Goal: Transaction & Acquisition: Purchase product/service

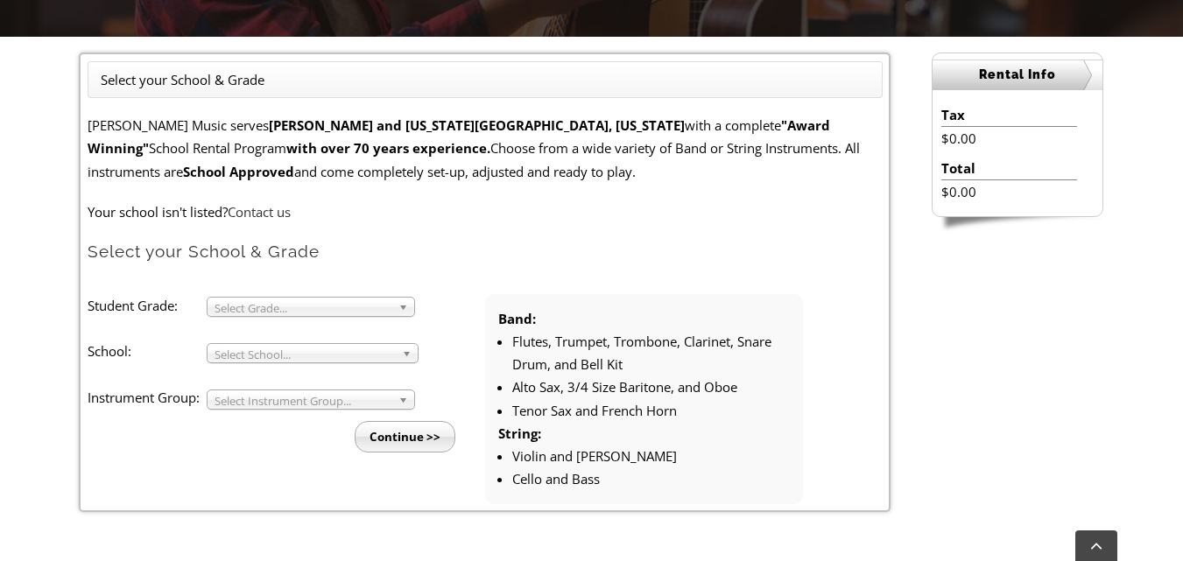
click at [396, 307] on link "Select Grade..." at bounding box center [311, 307] width 208 height 20
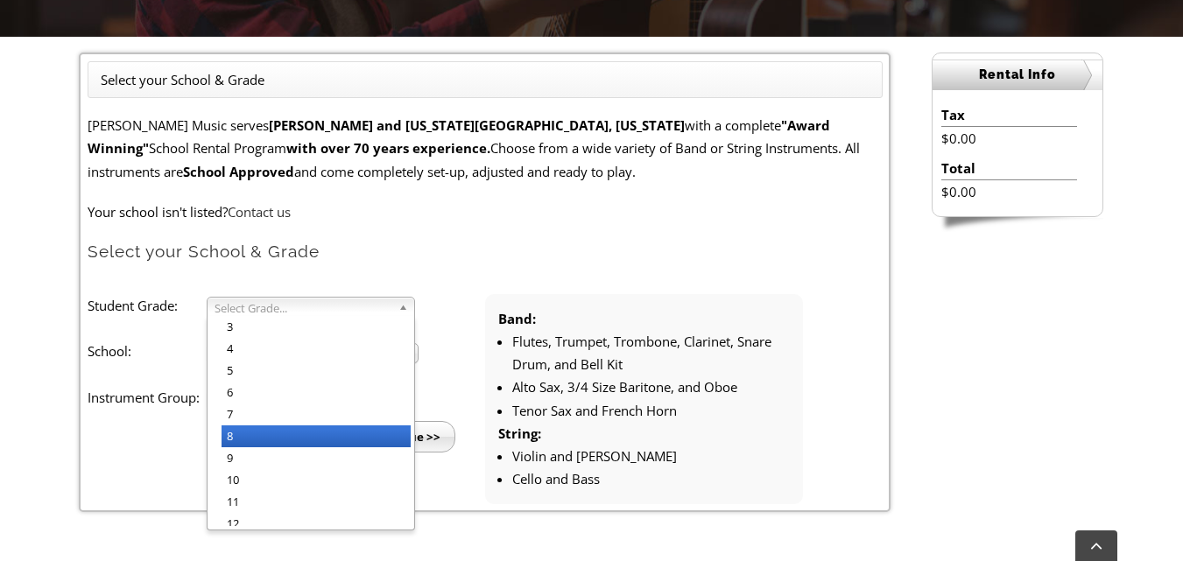
click at [274, 436] on li "8" at bounding box center [316, 437] width 189 height 22
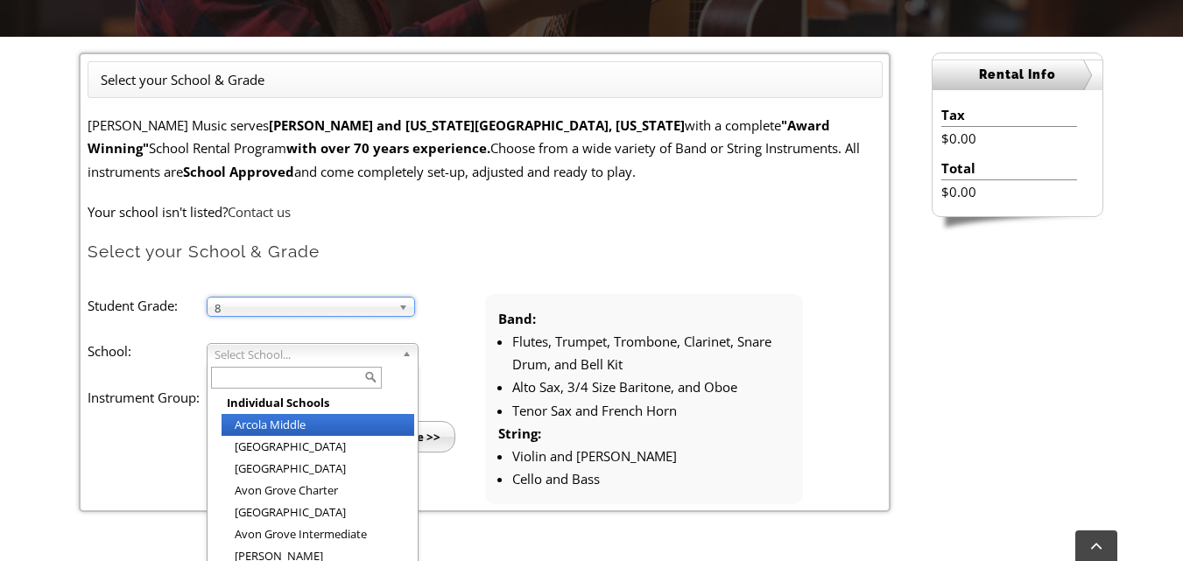
click at [408, 355] on b at bounding box center [410, 353] width 16 height 18
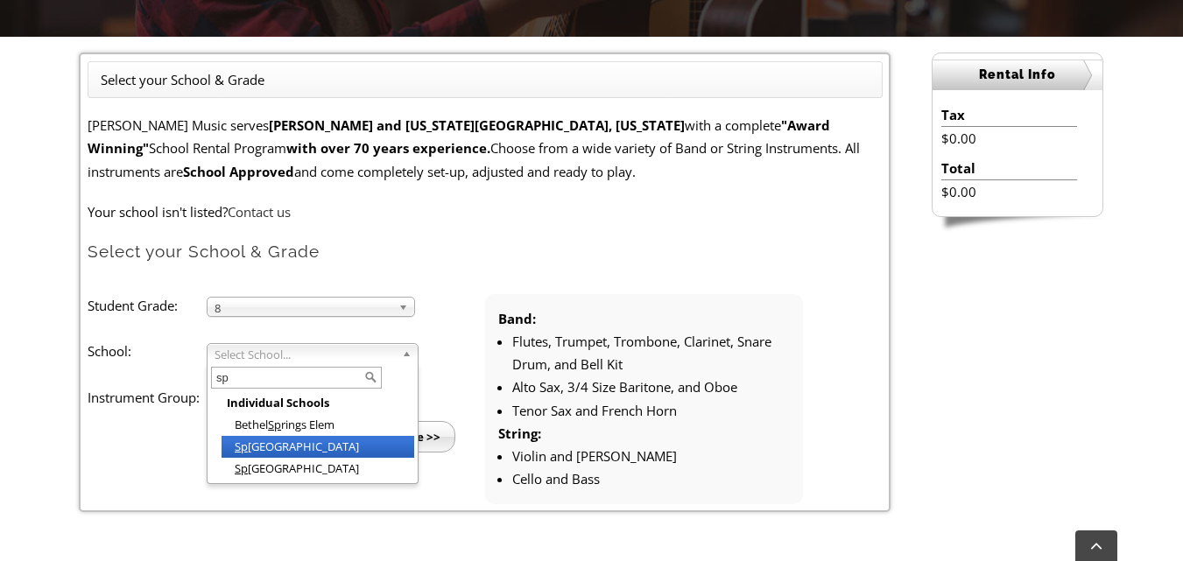
type input "sp"
click at [350, 447] on li "Sp rington Lake Middle School" at bounding box center [318, 447] width 193 height 22
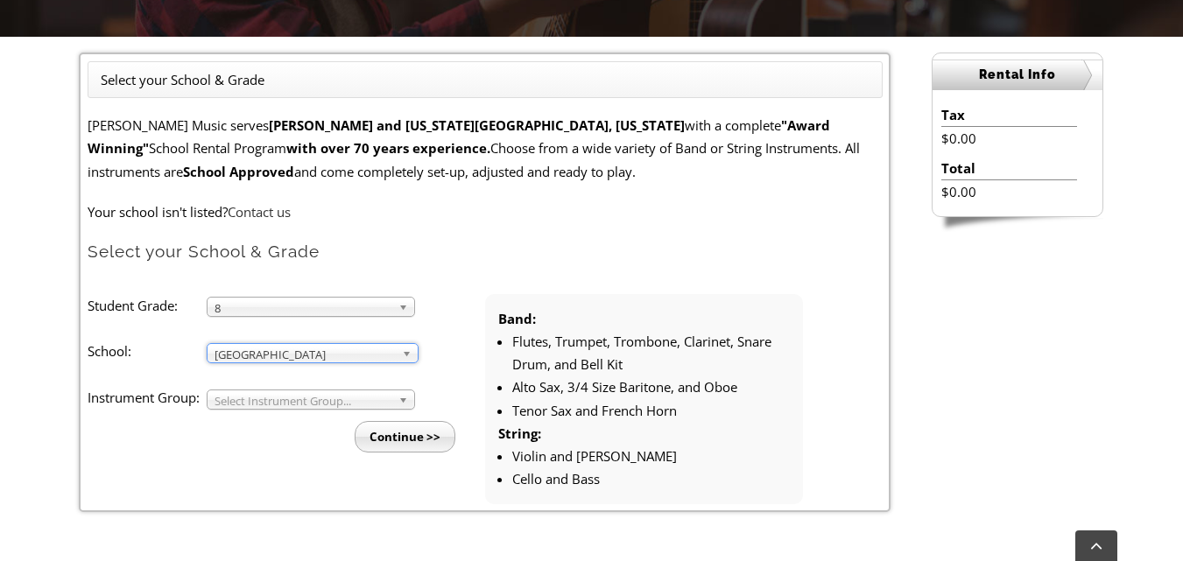
click at [273, 464] on ul "Student Grade: 3 4 5 6 7 8 9 10 11 12 8 3 4 5 6 7 8 9 10 11 12 School: Arcola M…" at bounding box center [485, 399] width 795 height 210
click at [394, 400] on link "Select Instrument Group..." at bounding box center [311, 400] width 208 height 20
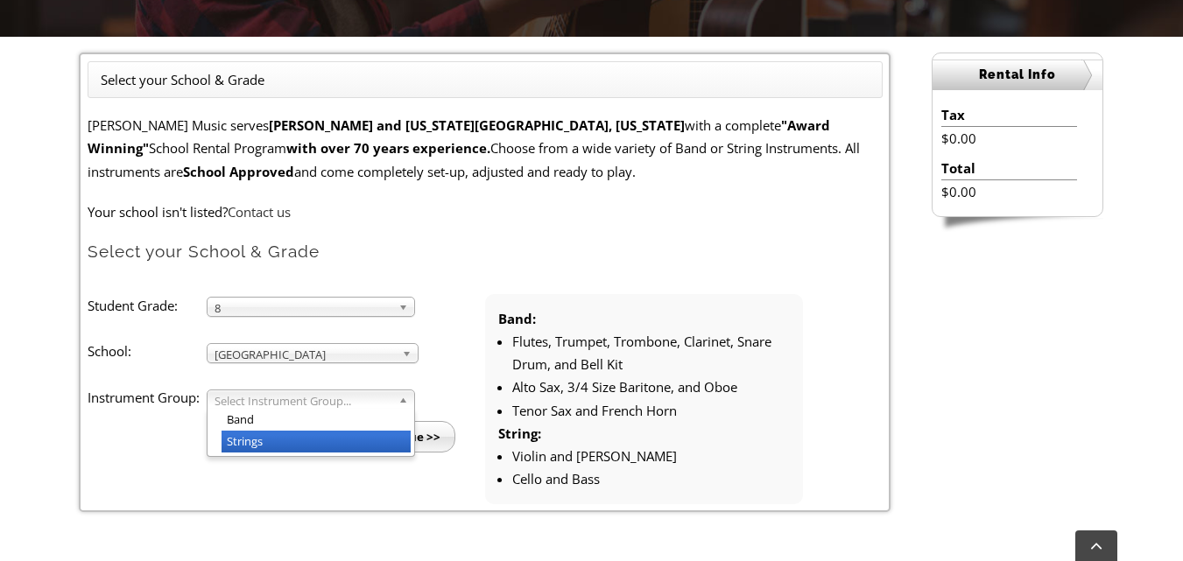
click at [303, 445] on li "Strings" at bounding box center [316, 442] width 189 height 22
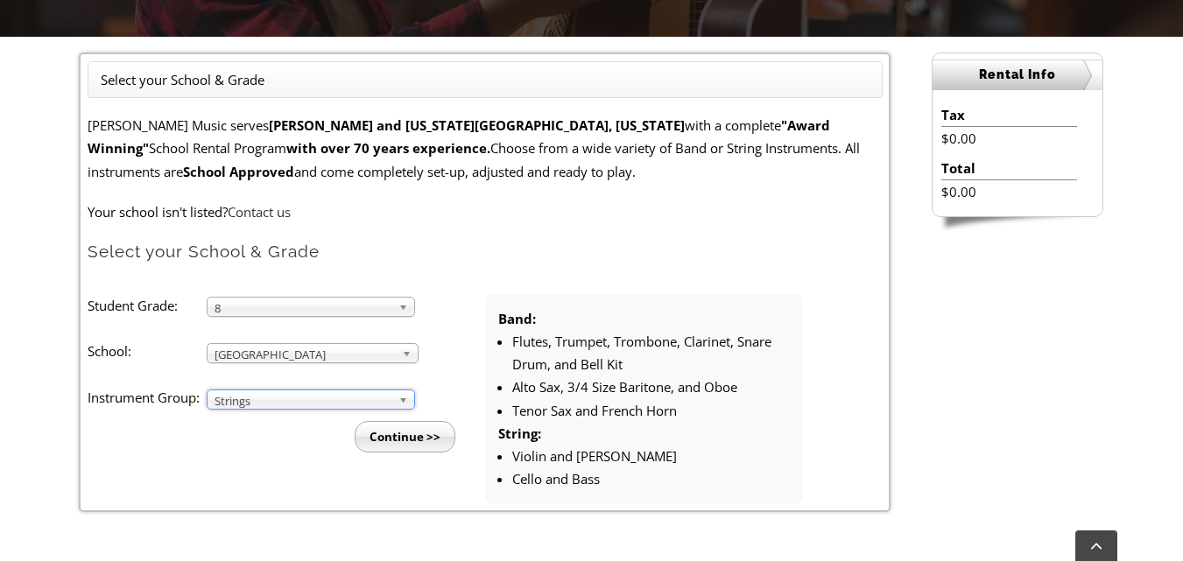
click at [384, 434] on input "Continue >>" at bounding box center [405, 437] width 101 height 32
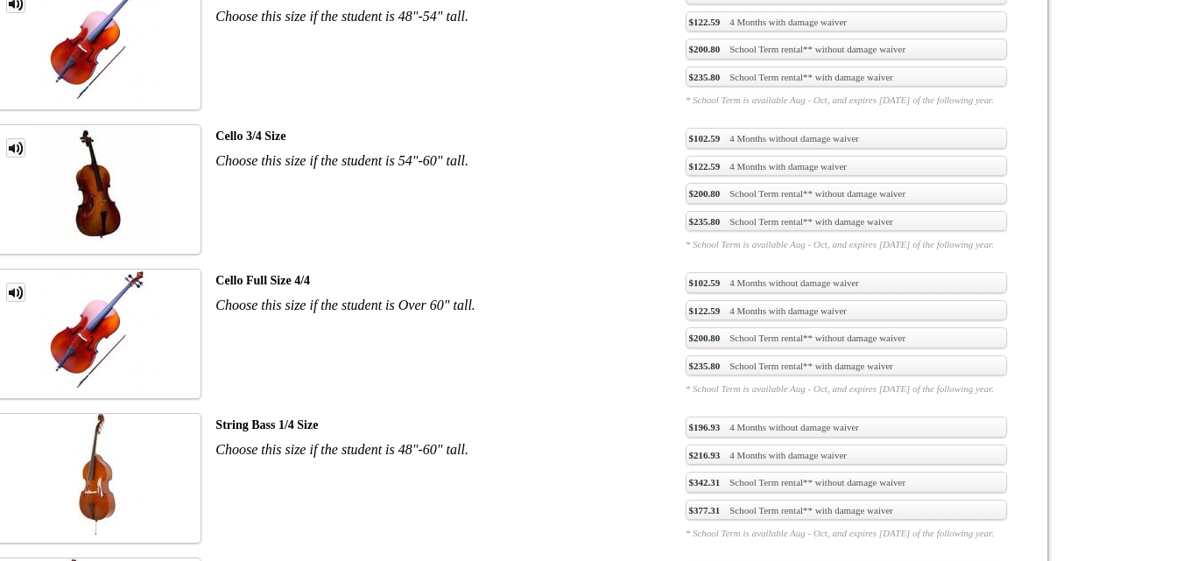
scroll to position [2627, 0]
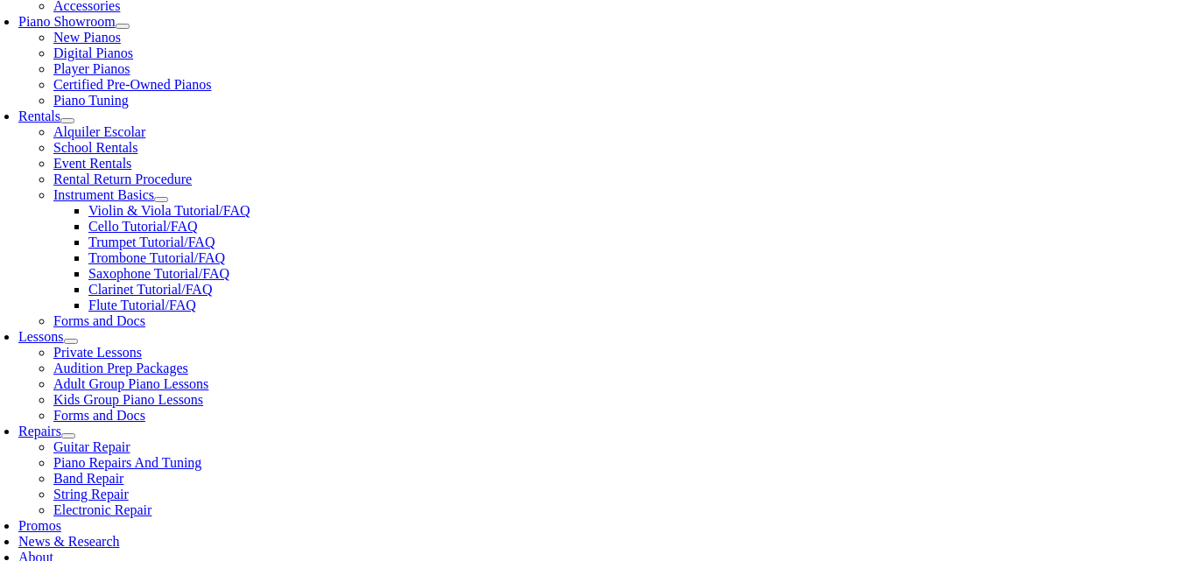
scroll to position [438, 0]
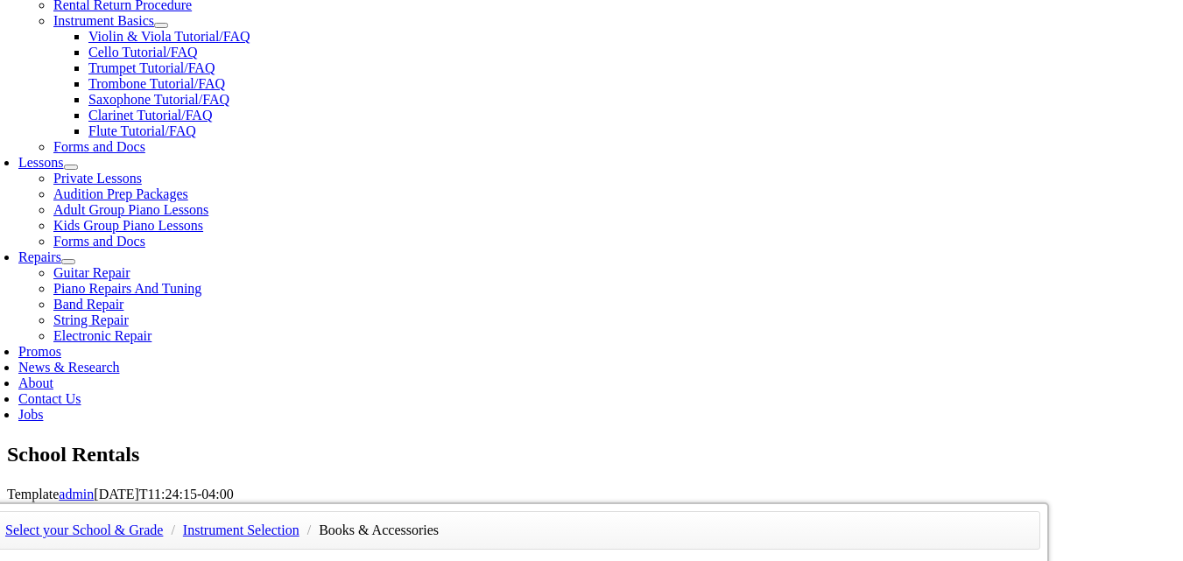
scroll to position [701, 0]
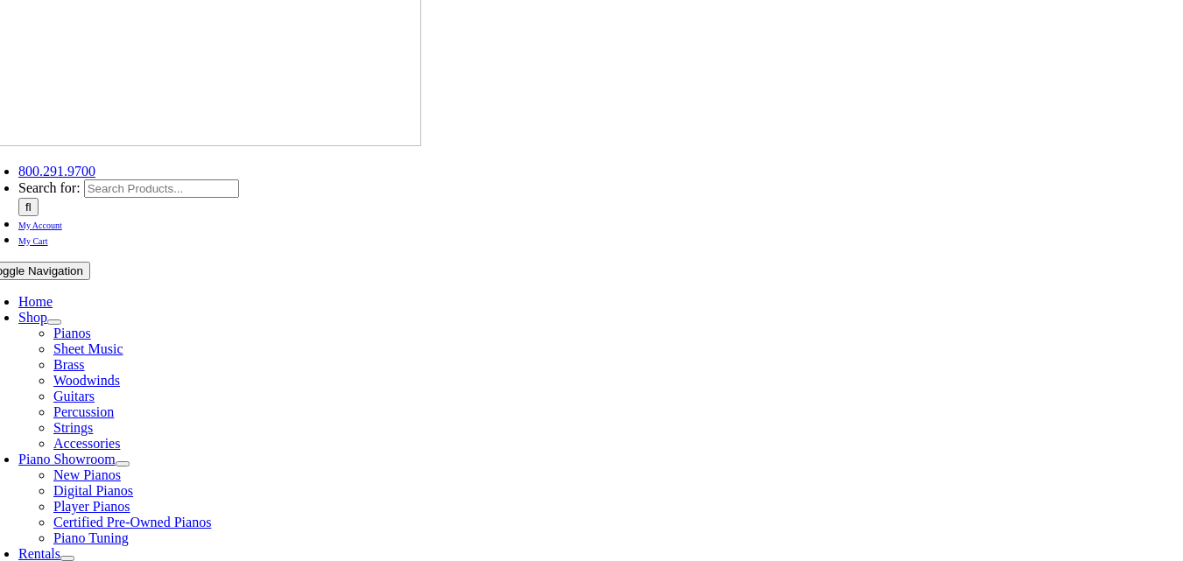
scroll to position [438, 0]
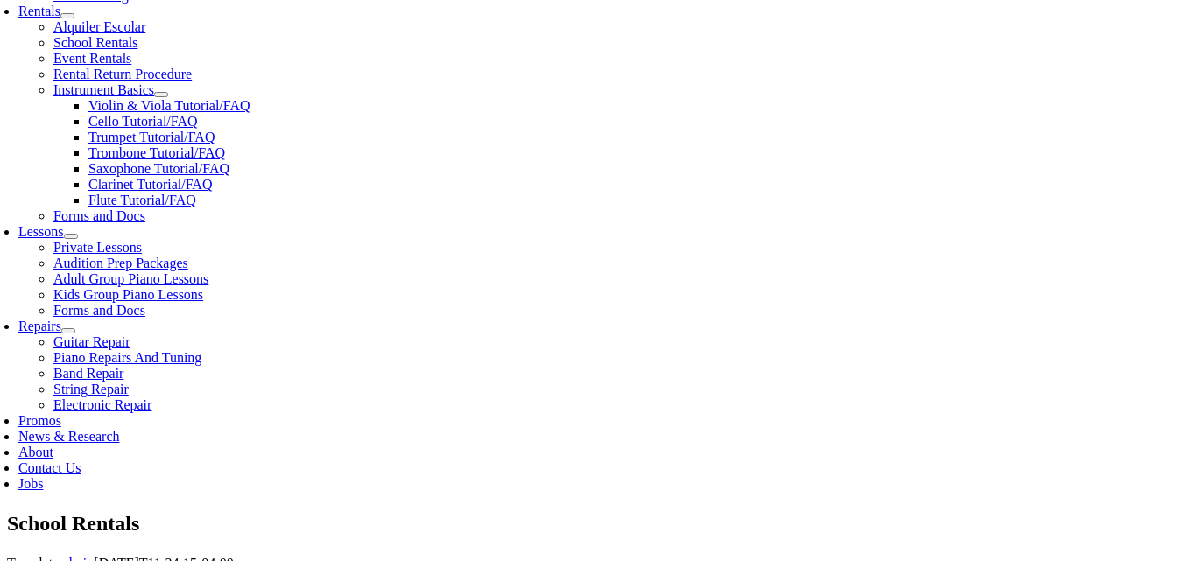
scroll to position [613, 0]
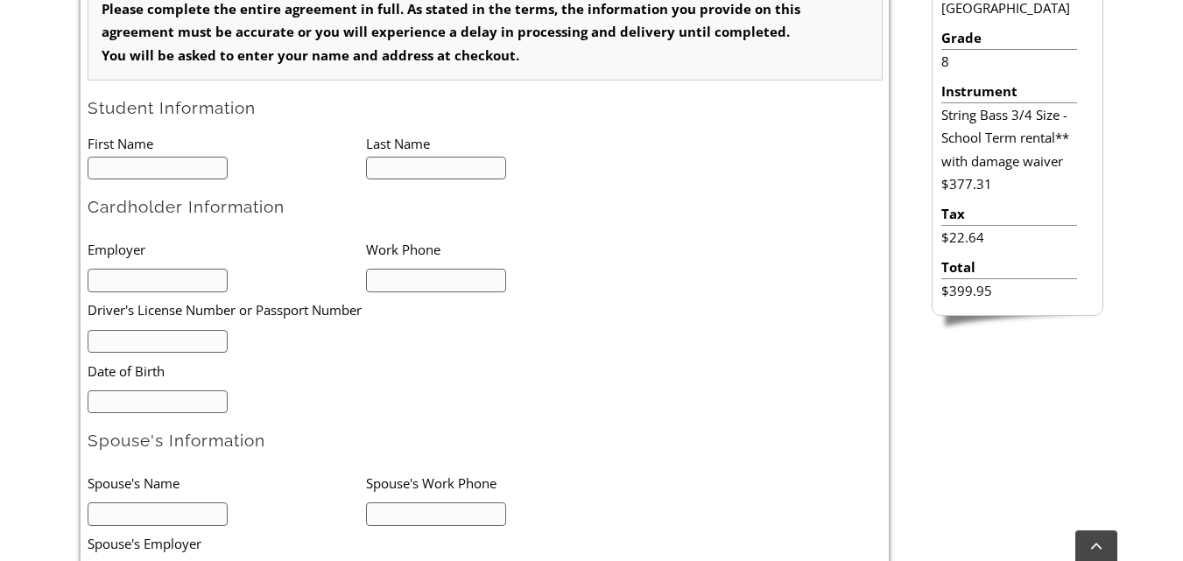
click at [135, 170] on input "text" at bounding box center [158, 169] width 141 height 24
type input "1"
type input "Yiyou"
click at [408, 160] on input "text" at bounding box center [436, 169] width 141 height 24
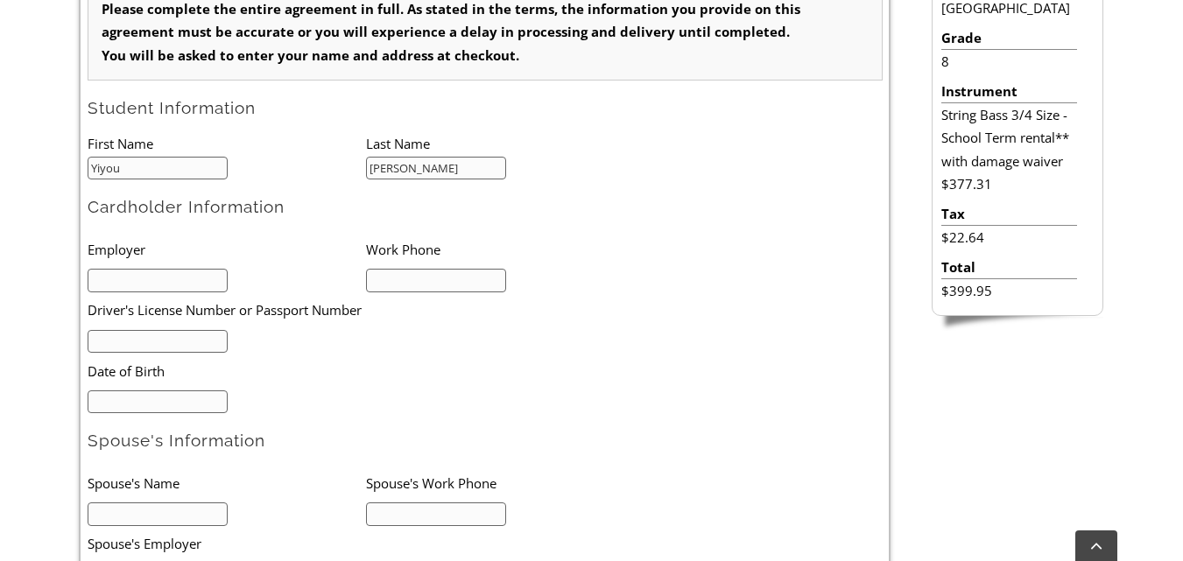
type input "[PERSON_NAME]"
click at [289, 221] on form "Please complete the entire agreement in full. As stated in the terms, the infor…" at bounding box center [485, 454] width 795 height 943
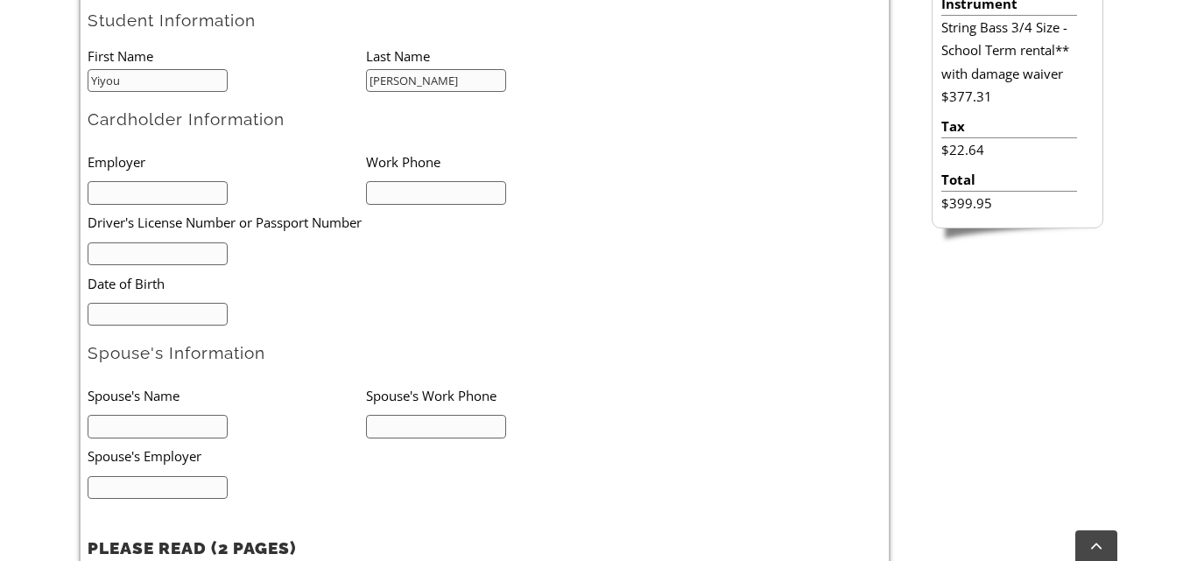
click at [214, 252] on input "text" at bounding box center [158, 255] width 141 height 24
type input "30307325"
click at [152, 198] on input "text" at bounding box center [158, 193] width 141 height 24
type input "Li Zhao"
click at [388, 191] on input "text" at bounding box center [436, 193] width 141 height 24
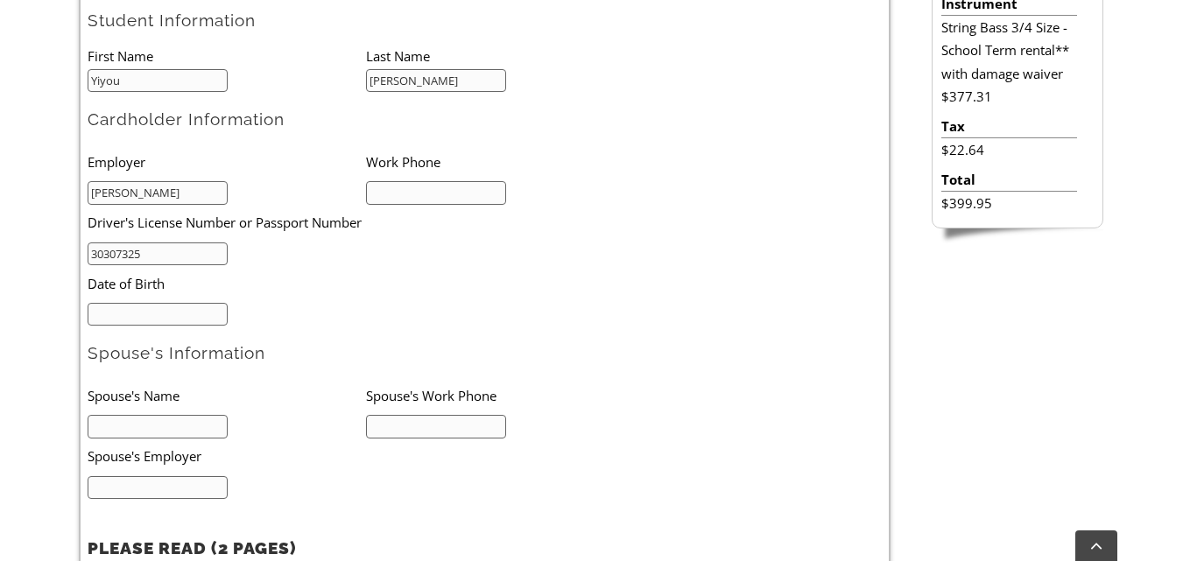
type input "2152212229"
click at [335, 293] on li "Date of Birth" at bounding box center [338, 283] width 501 height 36
click at [205, 313] on input "mm/dd/yyyy" at bounding box center [158, 315] width 141 height 24
type input "01/29/1977"
click at [322, 298] on li "Date of Birth" at bounding box center [338, 283] width 501 height 36
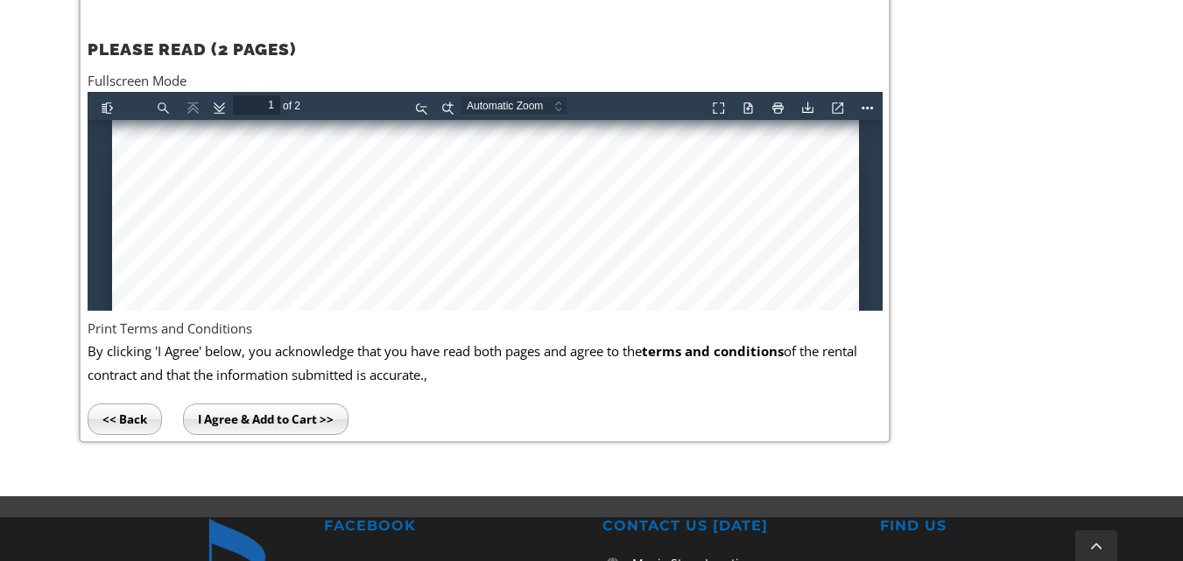
scroll to position [1181, 0]
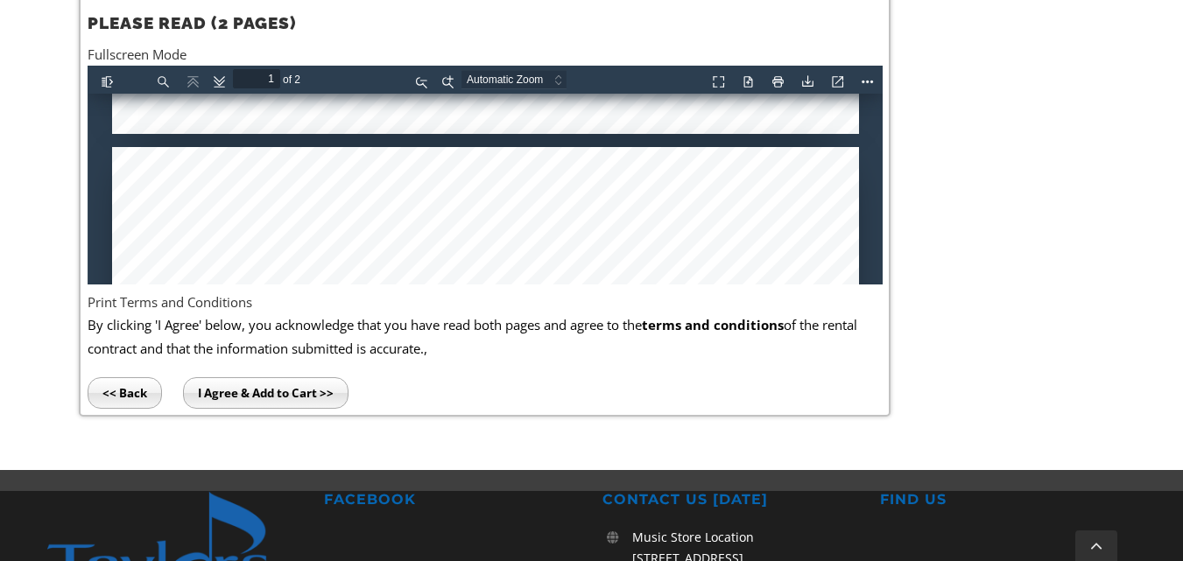
type input "2"
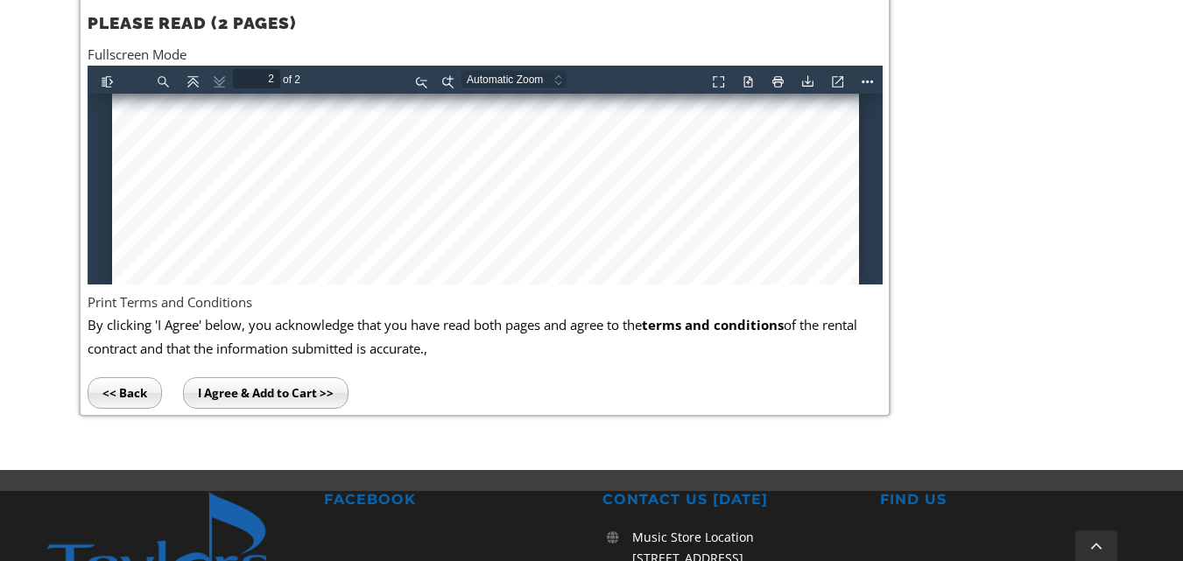
scroll to position [2295, 0]
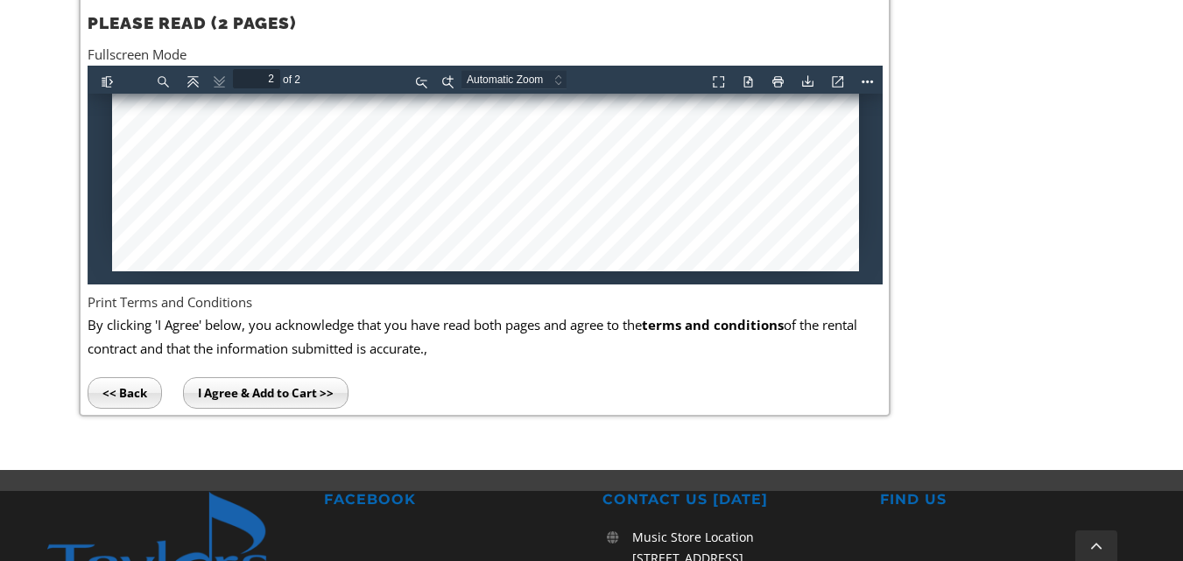
click at [328, 398] on input "I Agree & Add to Cart >>" at bounding box center [266, 393] width 166 height 32
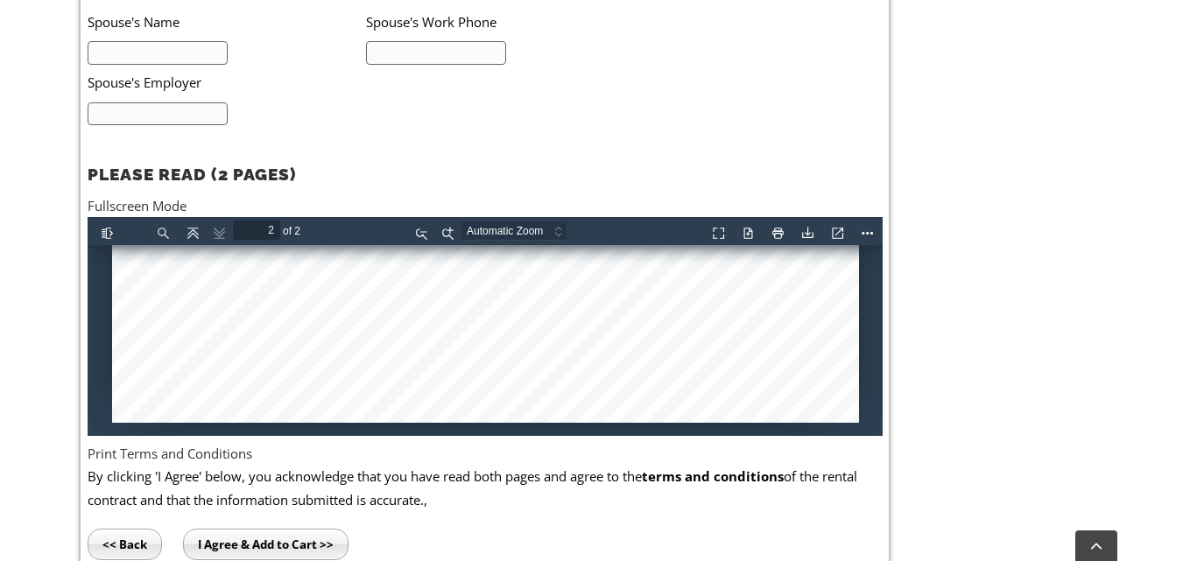
scroll to position [831, 0]
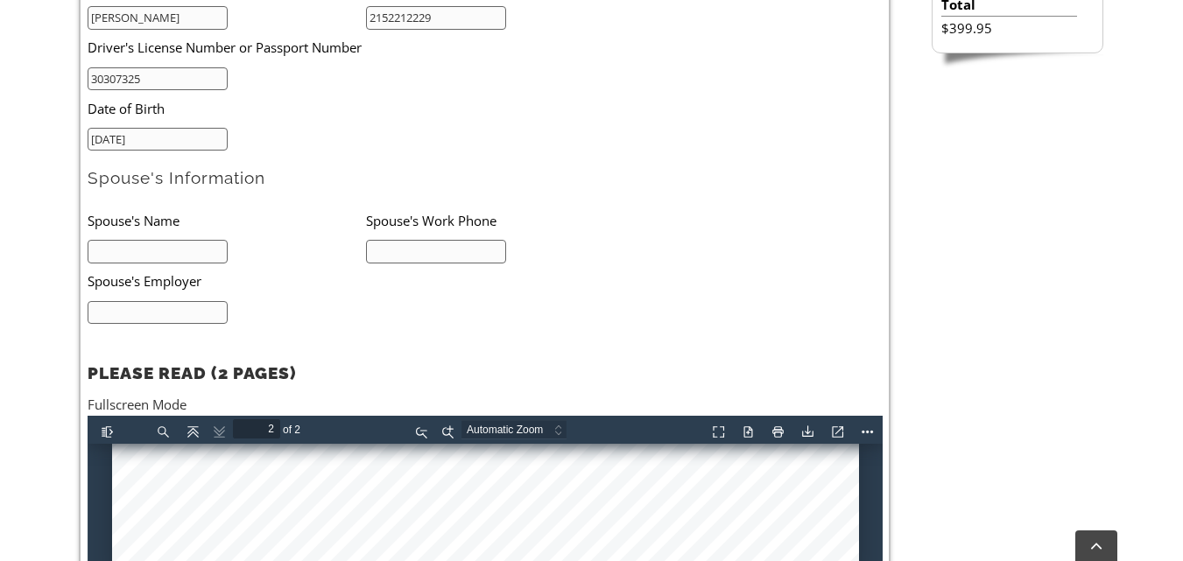
click at [201, 251] on input "text" at bounding box center [158, 252] width 141 height 24
type input "NA"
click at [446, 257] on input "text" at bounding box center [436, 252] width 141 height 24
type input "NA"
click at [222, 314] on input "text" at bounding box center [158, 313] width 141 height 24
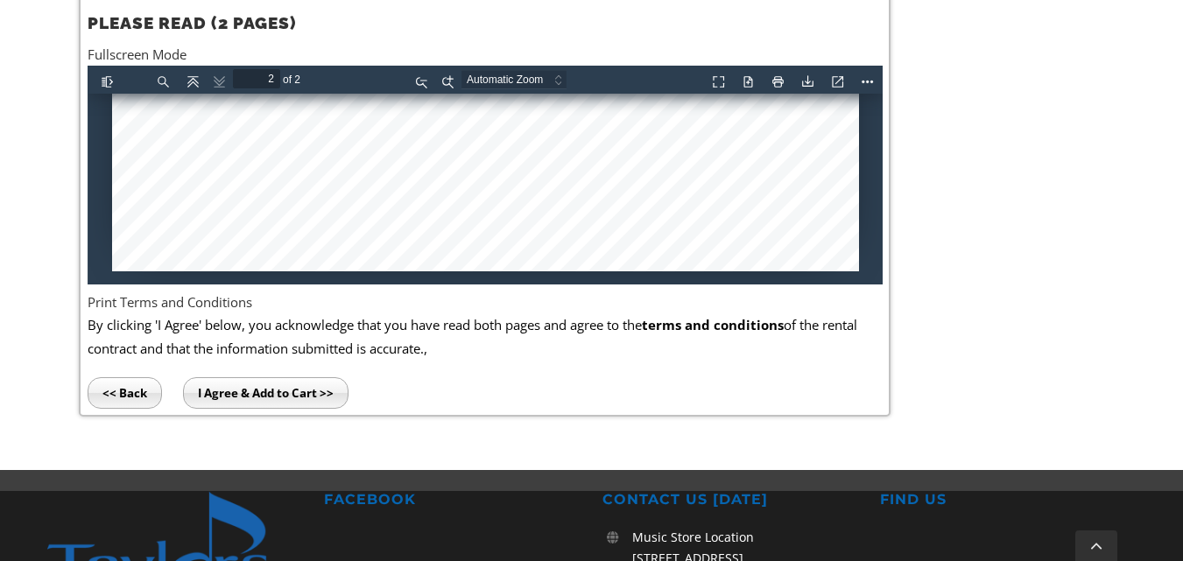
scroll to position [1357, 0]
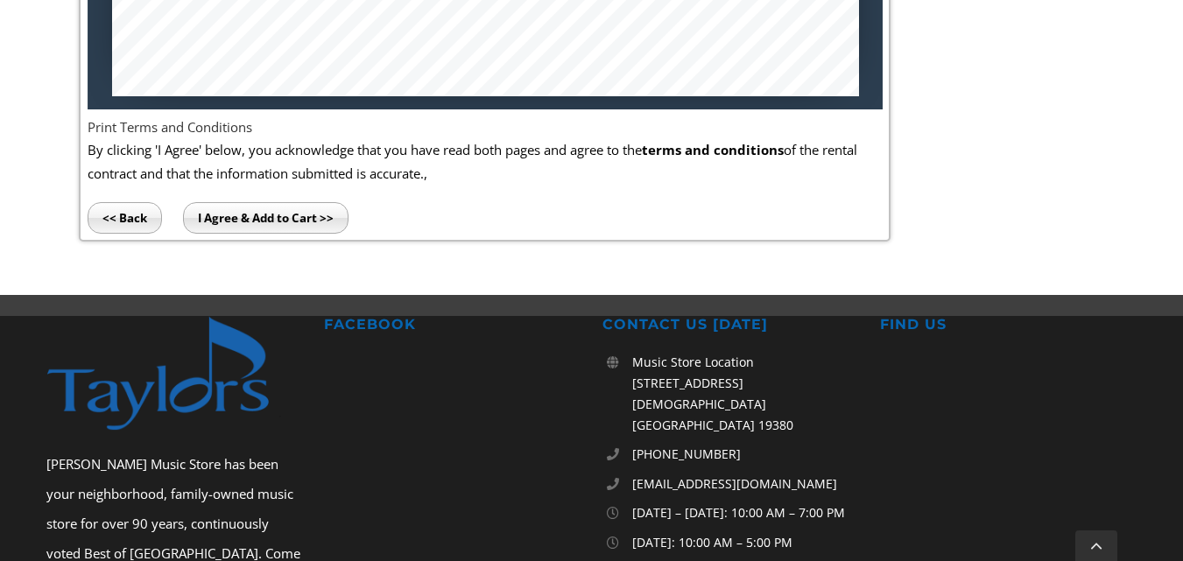
type input "NA"
click at [326, 218] on input "I Agree & Add to Cart >>" at bounding box center [266, 218] width 166 height 32
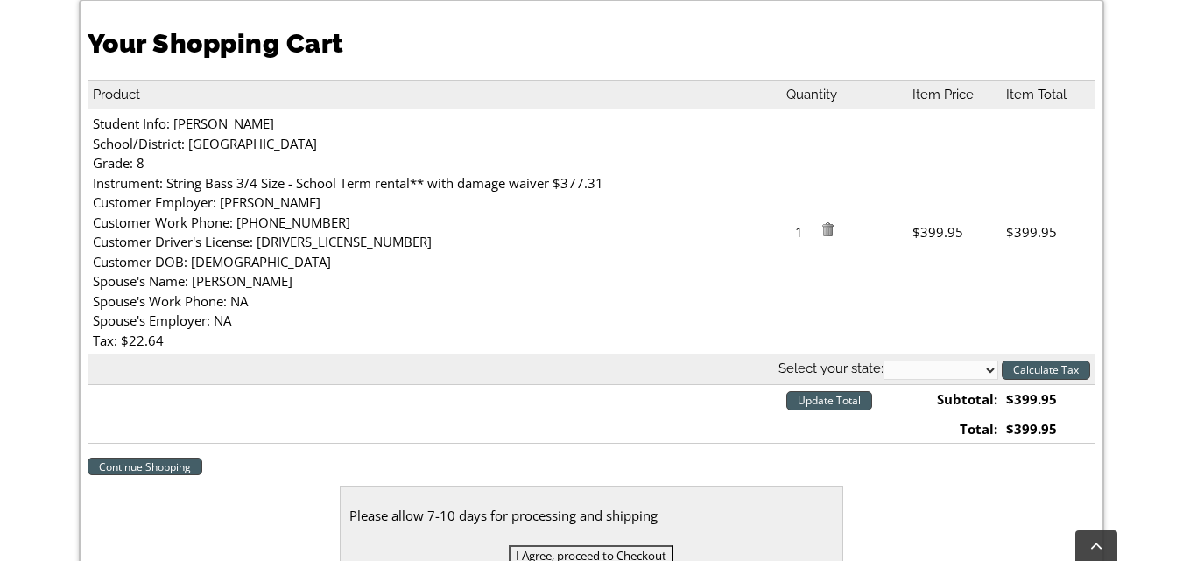
scroll to position [525, 0]
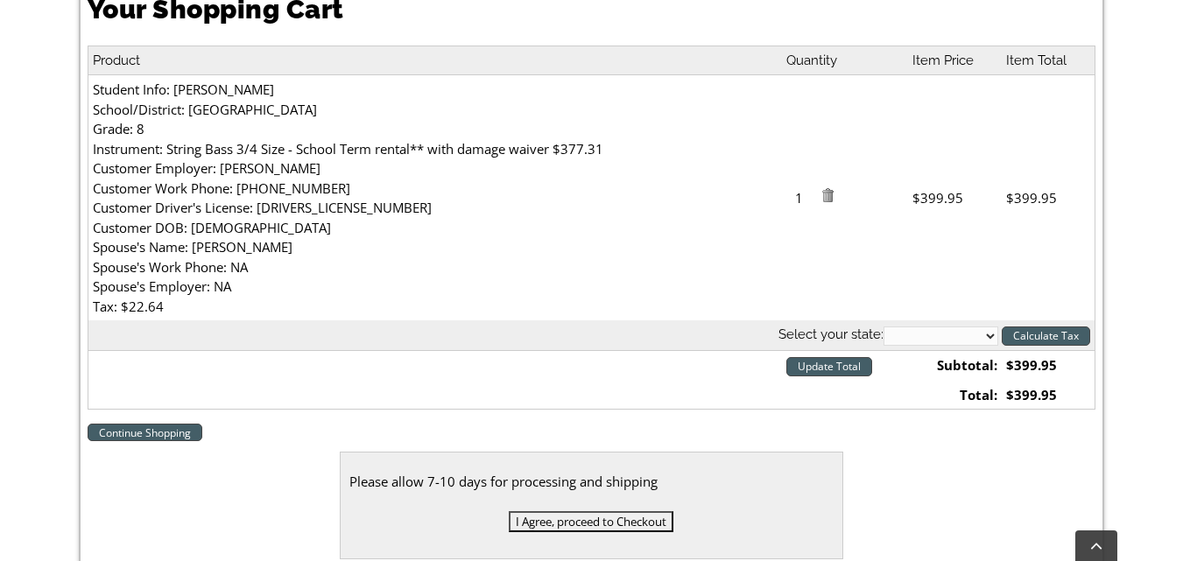
click at [984, 338] on select "Alabama Alaska Arizona Arkansas California Colorado Connecticut Delaware D. C. …" at bounding box center [941, 336] width 115 height 19
select select "PA"
click at [884, 327] on select "Alabama Alaska Arizona Arkansas California Colorado Connecticut Delaware D. C. …" at bounding box center [941, 336] width 115 height 19
click at [1074, 337] on input "Calculate Tax" at bounding box center [1046, 336] width 88 height 19
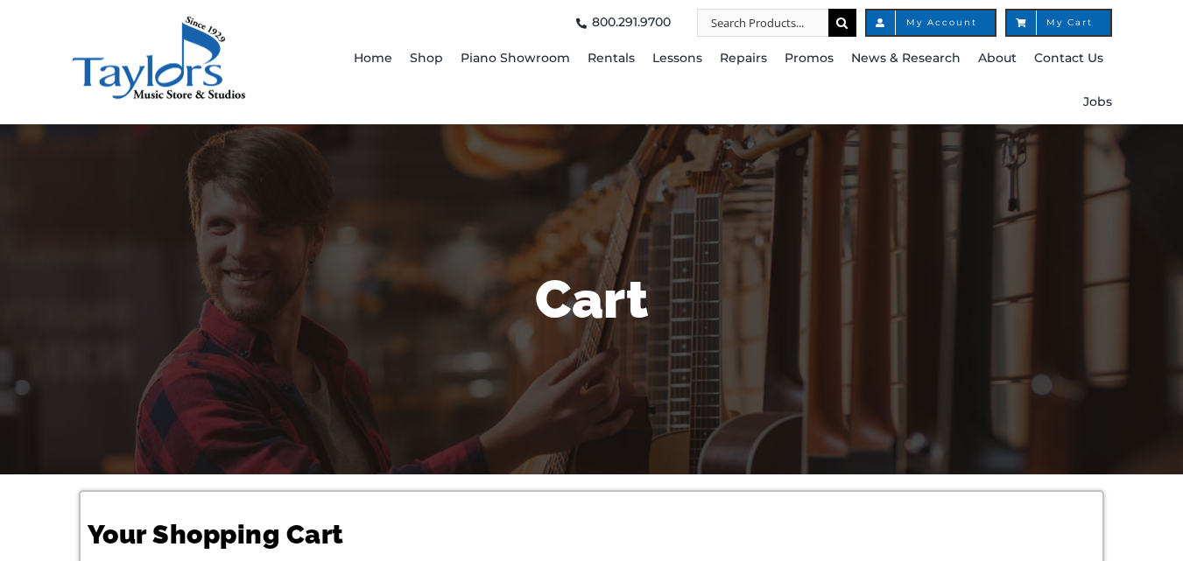
select select "PA"
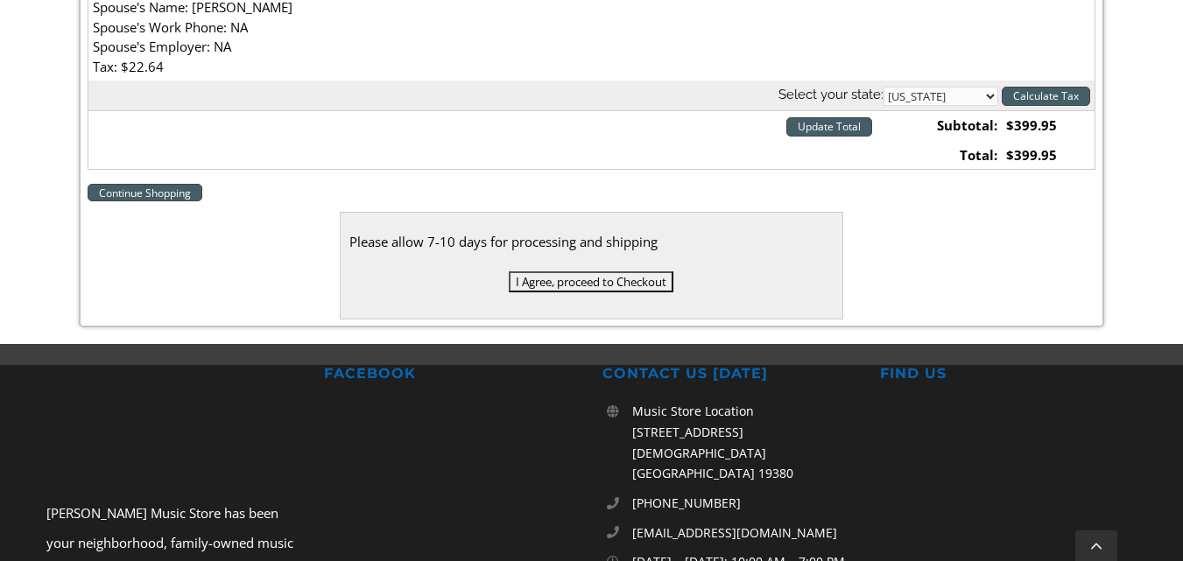
scroll to position [788, 0]
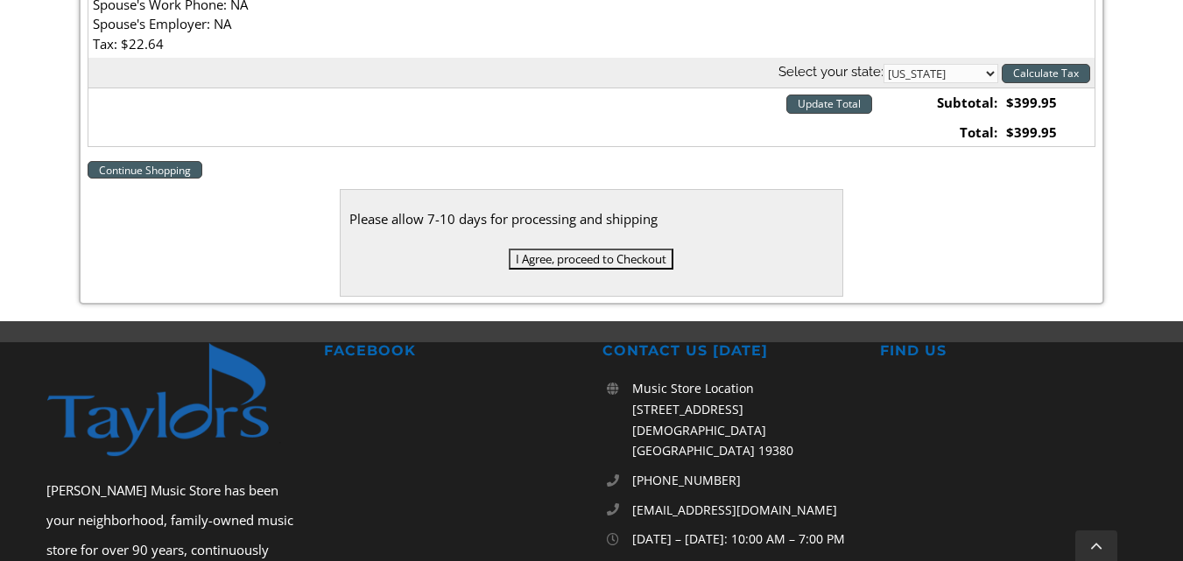
click at [659, 257] on input "I Agree, proceed to Checkout" at bounding box center [591, 259] width 165 height 21
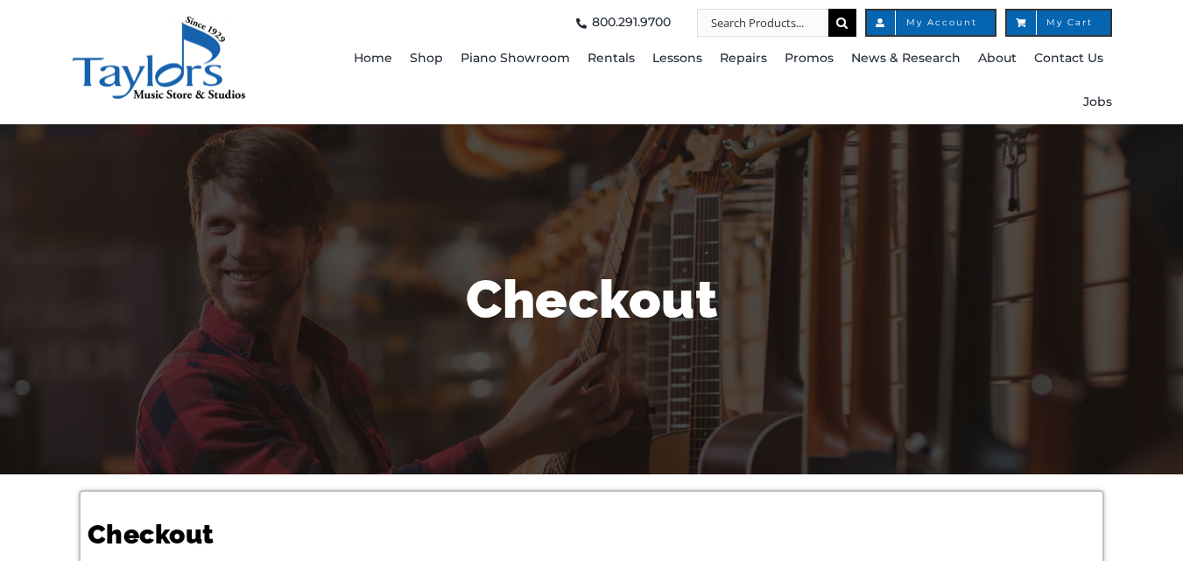
select select
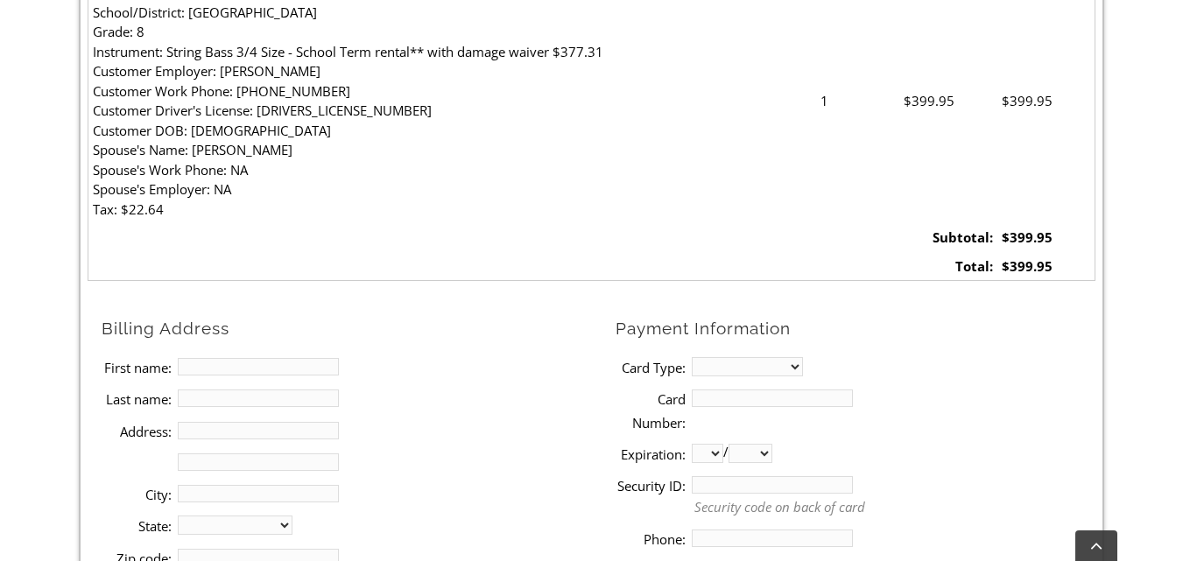
scroll to position [788, 0]
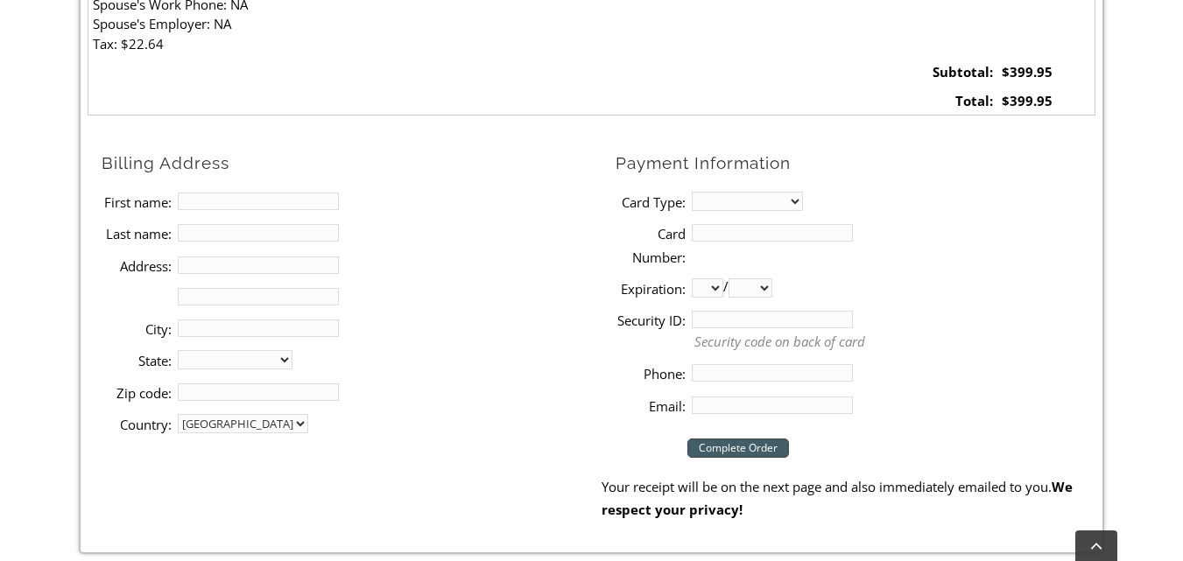
click at [258, 205] on input "First name:" at bounding box center [258, 202] width 161 height 18
type input "Li"
type input "[PERSON_NAME]"
type input "[STREET_ADDRESS]"
type input "[GEOGRAPHIC_DATA]"
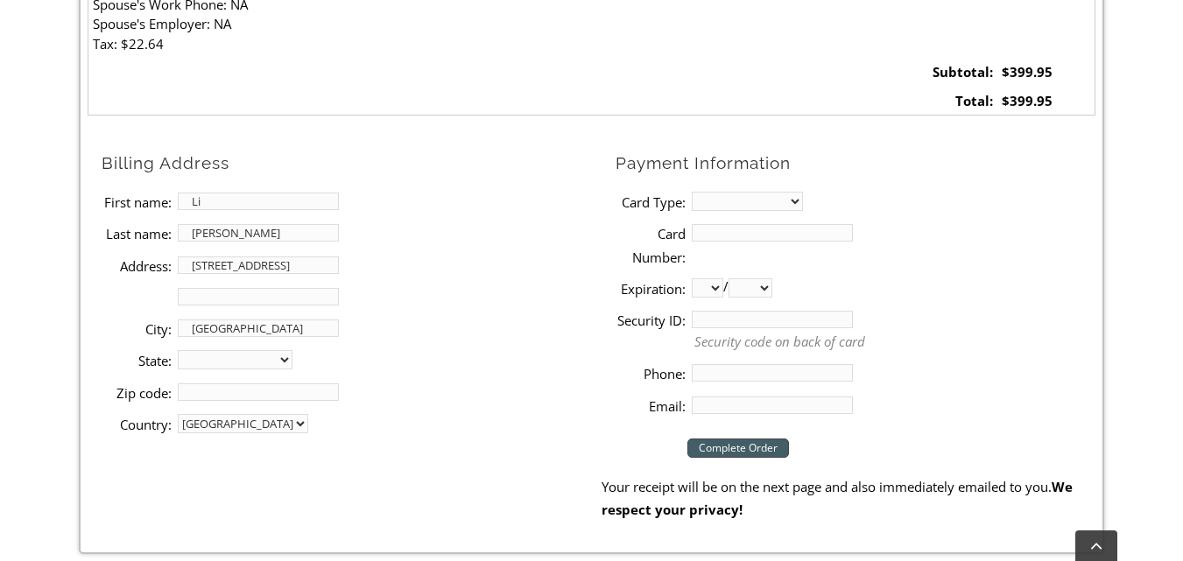
select select "PA"
type input "19136-1108"
type input "2152212229"
type input "[EMAIL_ADDRESS][DOMAIN_NAME]"
click at [425, 202] on li "First name: [PERSON_NAME]" at bounding box center [352, 202] width 500 height 32
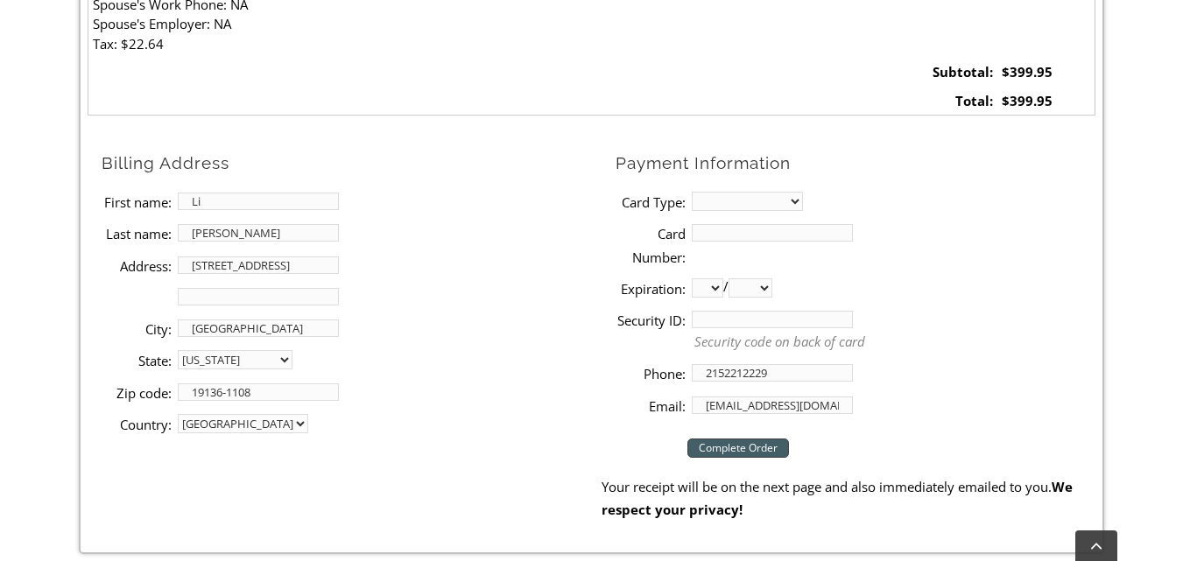
click at [302, 392] on input "19136-1108" at bounding box center [258, 393] width 161 height 18
type input "19136"
click at [439, 307] on li "Address 2:" at bounding box center [352, 297] width 500 height 32
click at [765, 201] on select "MasterCard Visa American Express Discover" at bounding box center [747, 201] width 111 height 19
select select "mastercard"
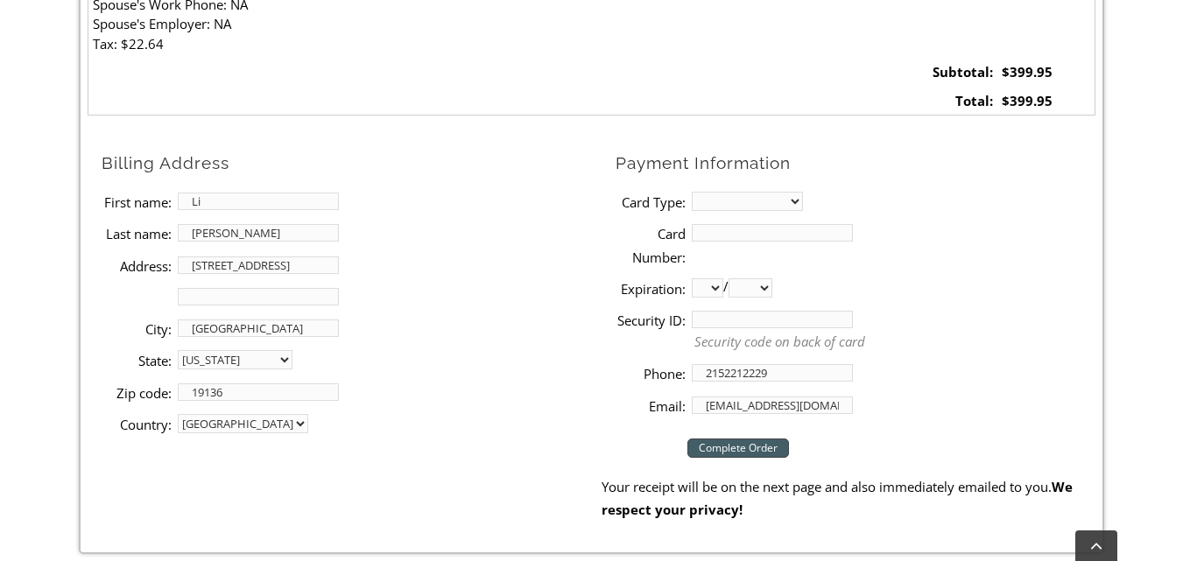
click at [692, 192] on select "MasterCard Visa American Express Discover" at bounding box center [747, 201] width 111 height 19
click at [756, 229] on input "Card Number:" at bounding box center [772, 233] width 161 height 18
type input "[CREDIT_CARD_NUMBER]"
select select "09"
select select "2030"
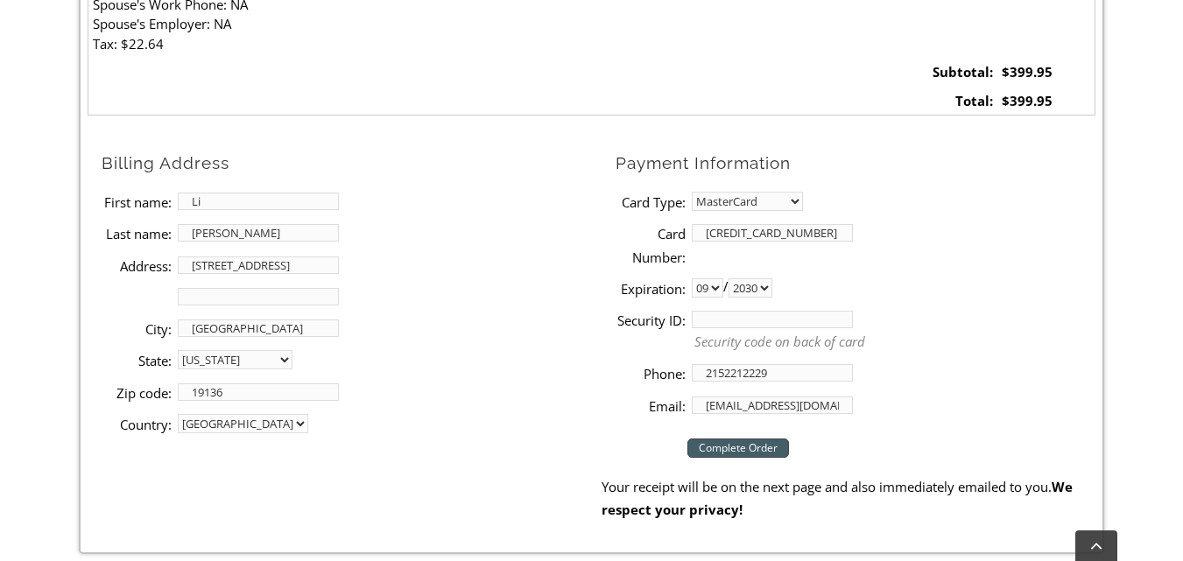
type input "091"
click at [990, 242] on li "Card Number: [CREDIT_CARD_NUMBER]" at bounding box center [856, 244] width 480 height 55
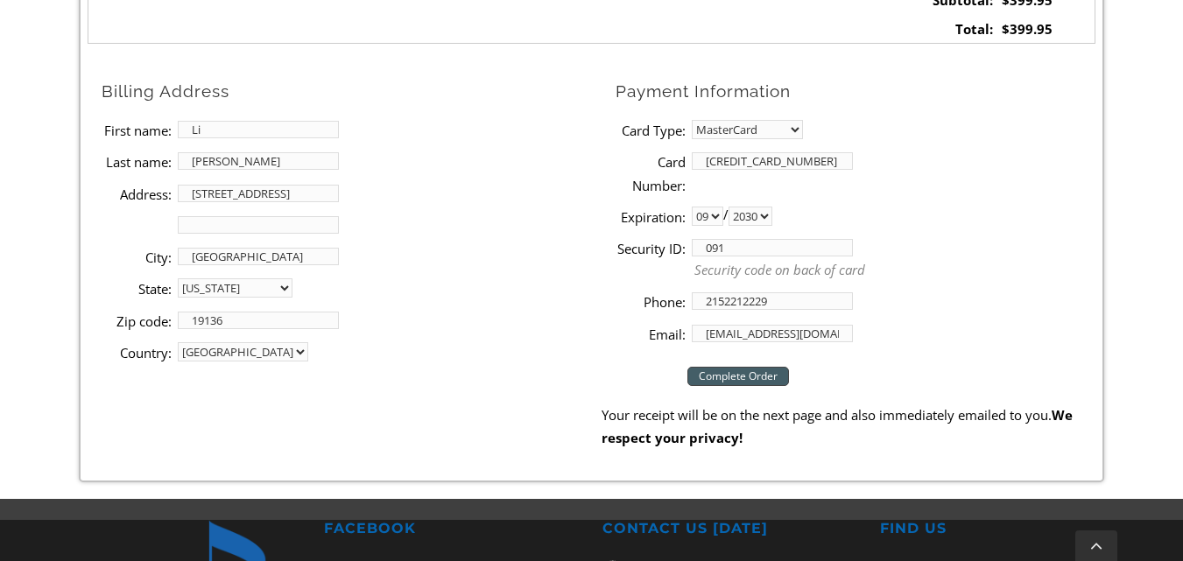
scroll to position [876, 0]
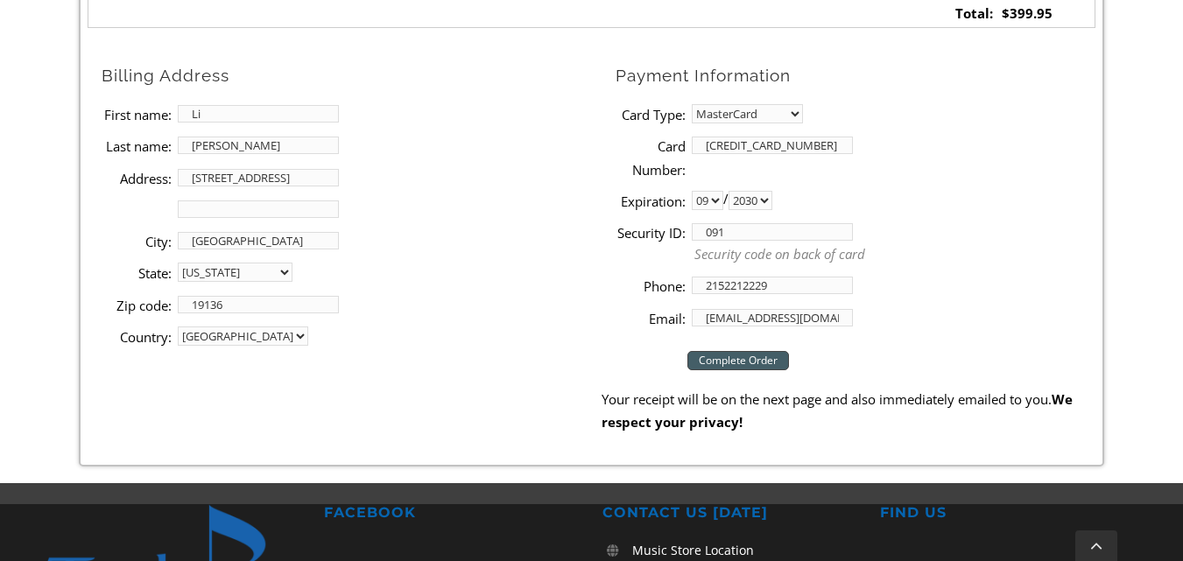
click at [757, 356] on input "Complete Order" at bounding box center [738, 360] width 102 height 19
